Goal: Task Accomplishment & Management: Manage account settings

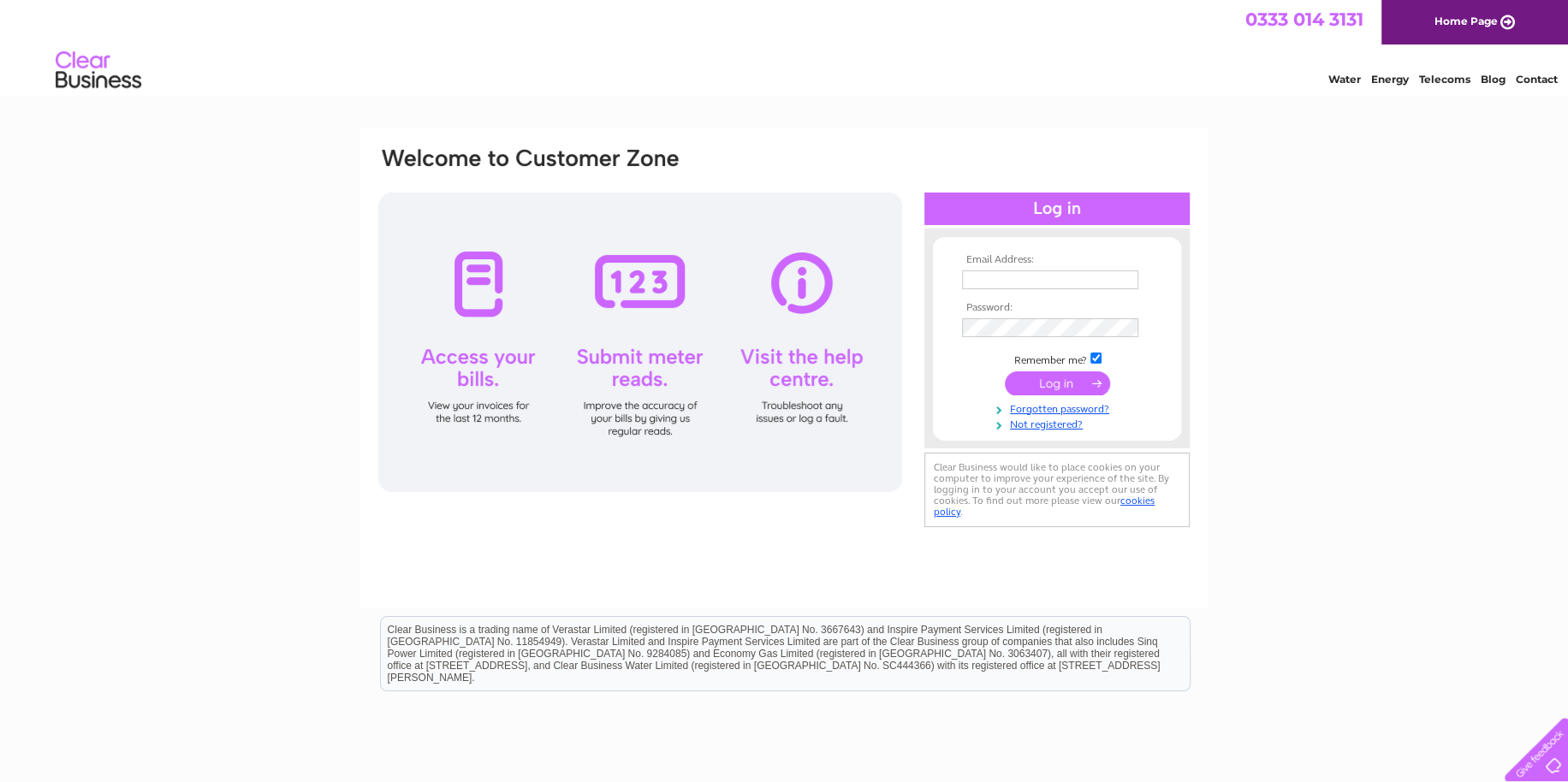
click at [1003, 280] on input "text" at bounding box center [1050, 280] width 176 height 19
drag, startPoint x: 1078, startPoint y: 276, endPoint x: 965, endPoint y: 269, distance: 113.2
click at [965, 270] on input "Gillian.[PERSON_NAME]" at bounding box center [1050, 280] width 176 height 19
type input "[EMAIL_ADDRESS][DOMAIN_NAME]"
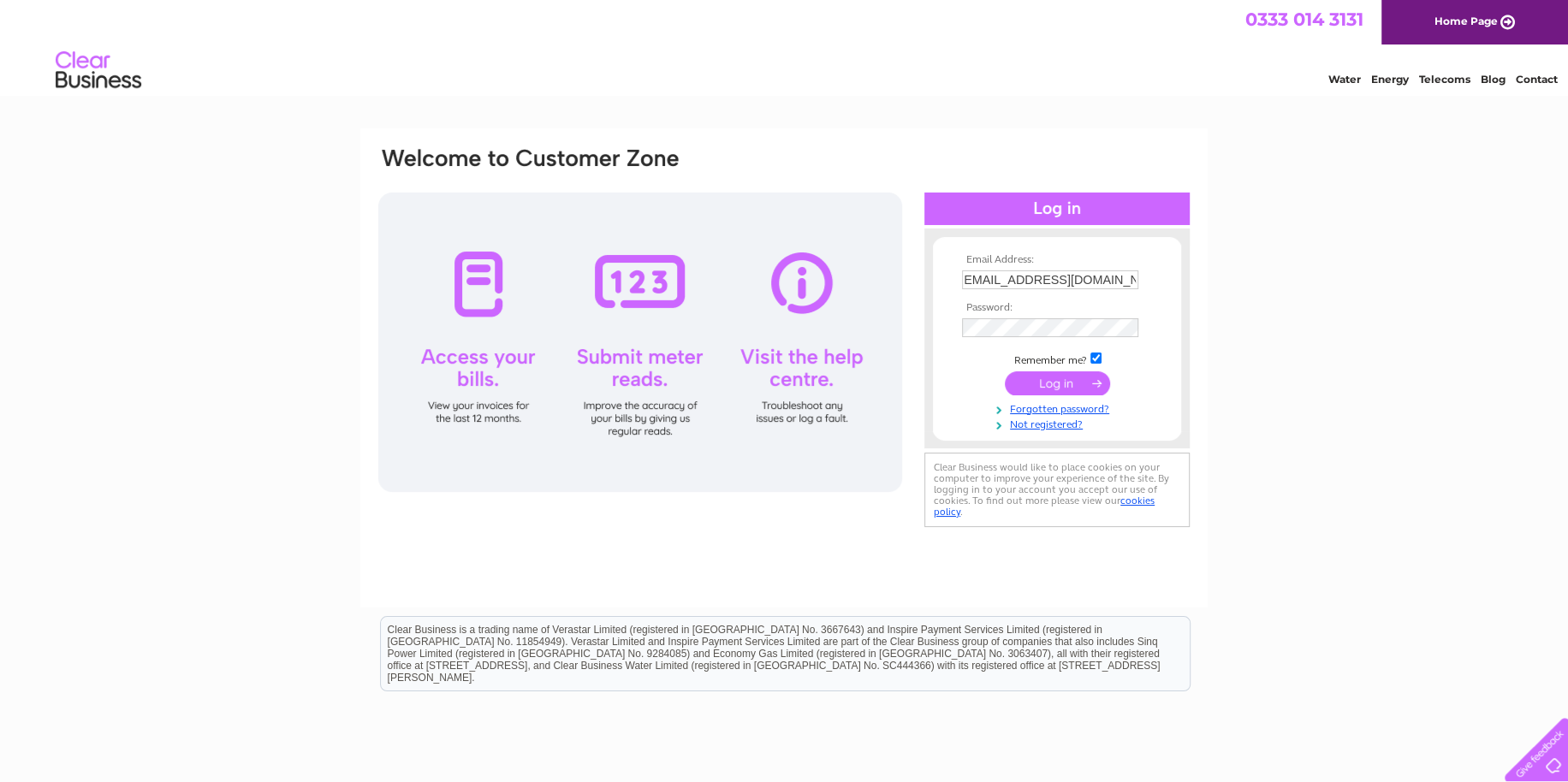
click at [1439, 301] on div "Email Address: [EMAIL_ADDRESS][DOMAIN_NAME] Password:" at bounding box center [784, 513] width 1568 height 772
click at [1012, 384] on input "submit" at bounding box center [1057, 384] width 106 height 24
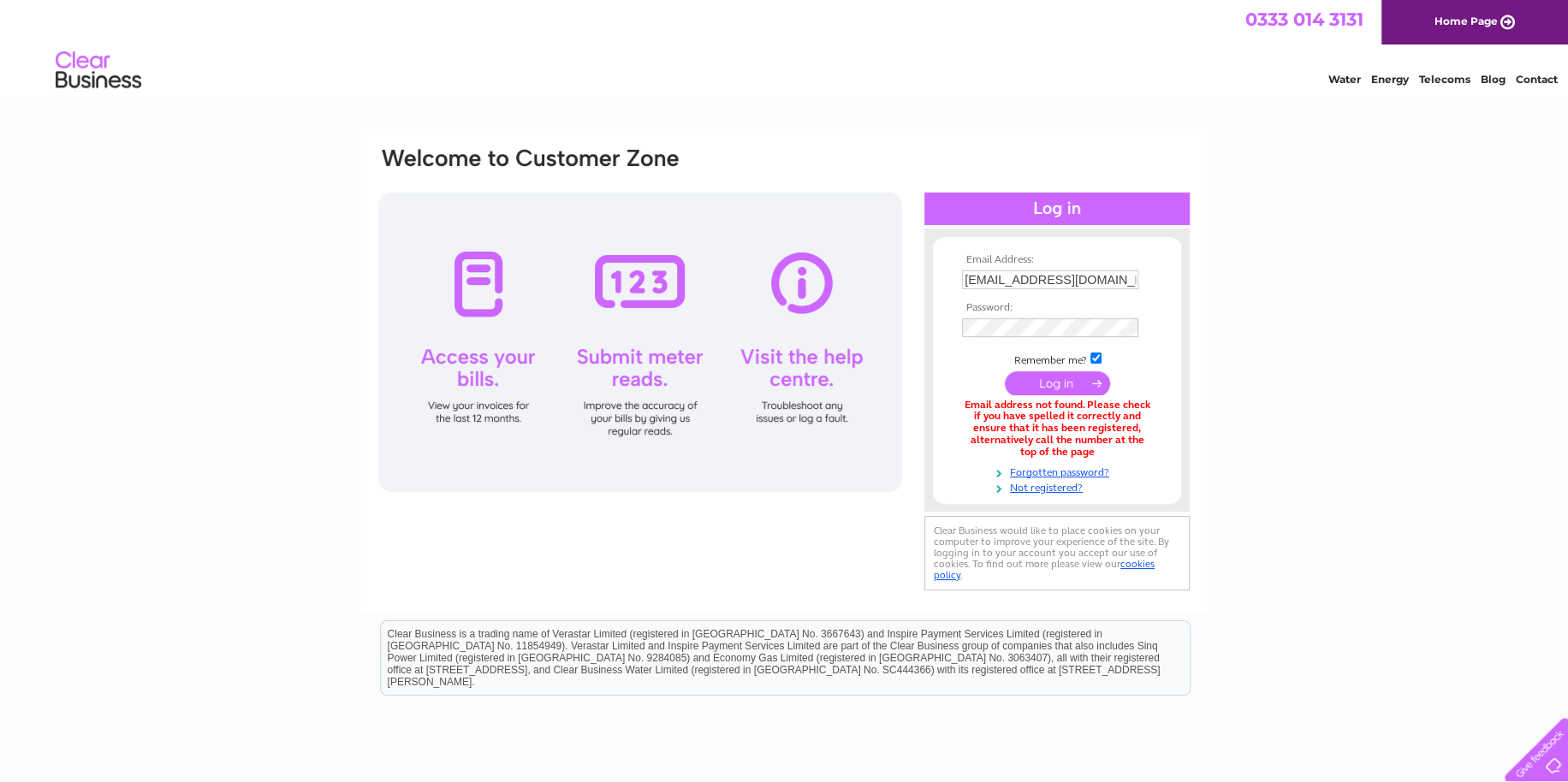
click at [1061, 381] on input "submit" at bounding box center [1057, 383] width 106 height 24
